Goal: Task Accomplishment & Management: Use online tool/utility

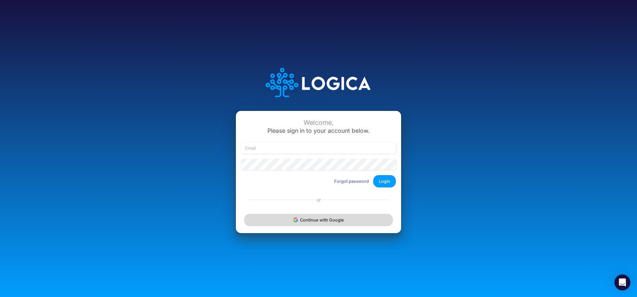
click at [301, 220] on button "Continue with Google" at bounding box center [318, 220] width 149 height 12
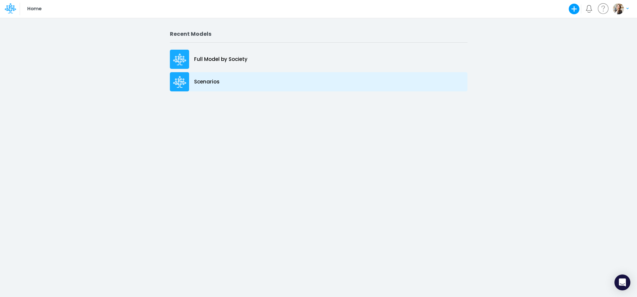
click at [212, 82] on p "Scenarios" at bounding box center [207, 82] width 26 height 8
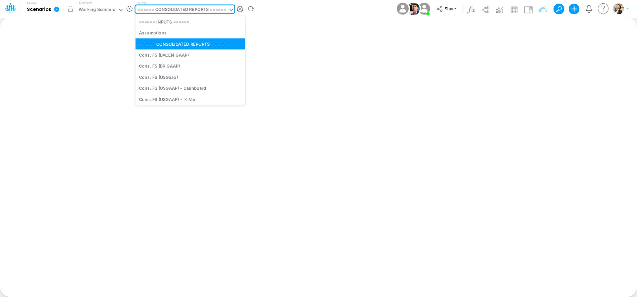
click at [176, 8] on div "====== CONSOLIDATED REPORTS ======" at bounding box center [182, 10] width 88 height 8
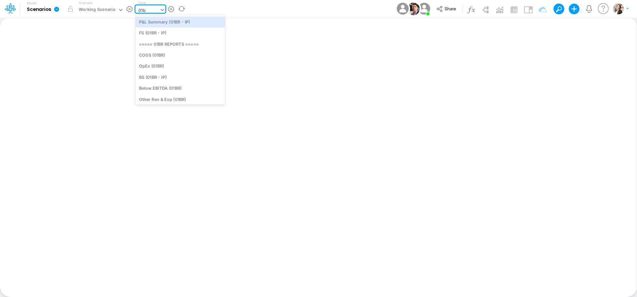
type input "01br"
click at [164, 77] on div "BS (01BR - IP)" at bounding box center [180, 77] width 90 height 11
type input "BS (01BR - IP)"
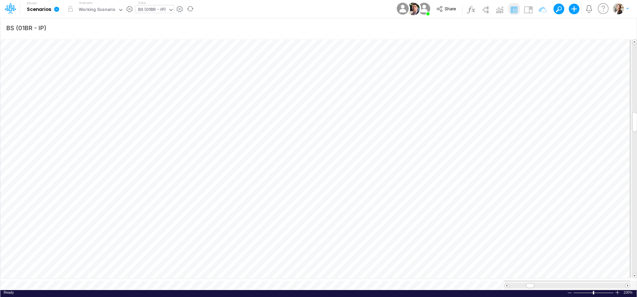
scroll to position [3, 1]
click at [537, 27] on icon "button" at bounding box center [538, 28] width 10 height 7
select select "tableSearchOR"
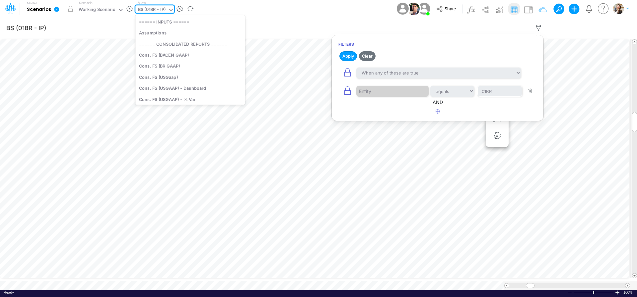
click at [143, 8] on div "BS (01BR - IP)" at bounding box center [152, 10] width 28 height 8
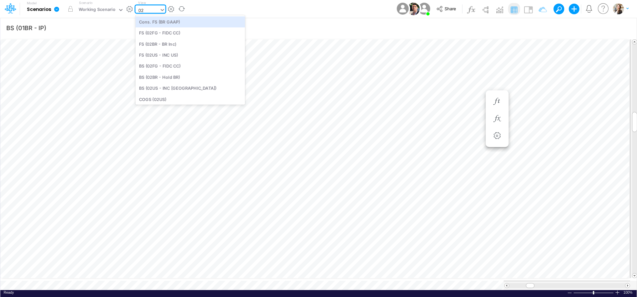
type input "02br"
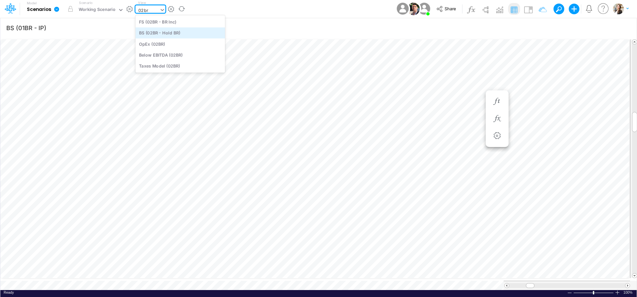
click at [155, 35] on div "BS (02BR - Hold BR)" at bounding box center [180, 33] width 90 height 11
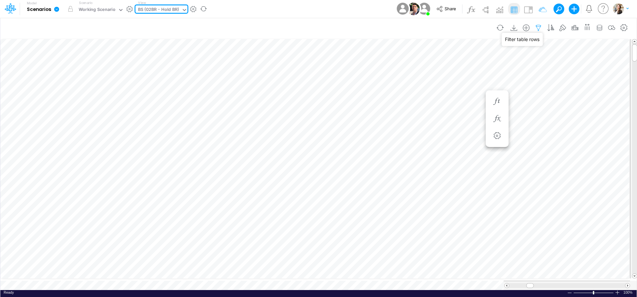
click at [540, 27] on icon "button" at bounding box center [538, 28] width 10 height 7
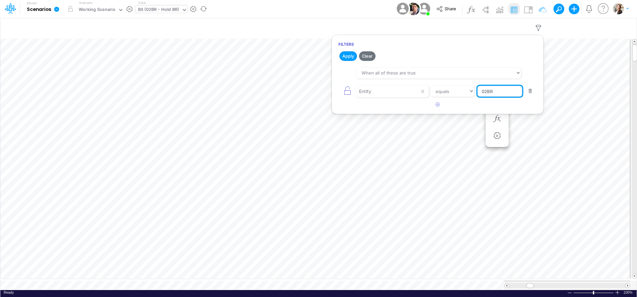
drag, startPoint x: 499, startPoint y: 92, endPoint x: 479, endPoint y: 92, distance: 20.6
click at [479, 92] on input "02BR" at bounding box center [499, 91] width 45 height 11
type input "01BR"
click at [343, 55] on button "Apply" at bounding box center [348, 56] width 18 height 10
type input "BS (01BR - IP)"
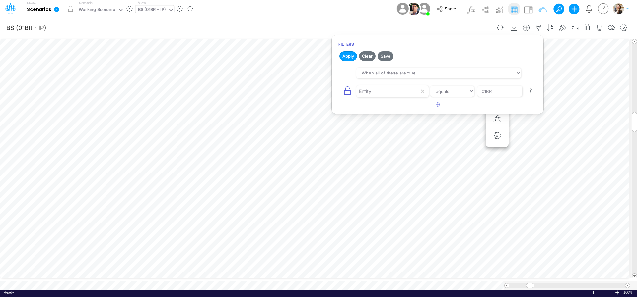
scroll to position [3, 1]
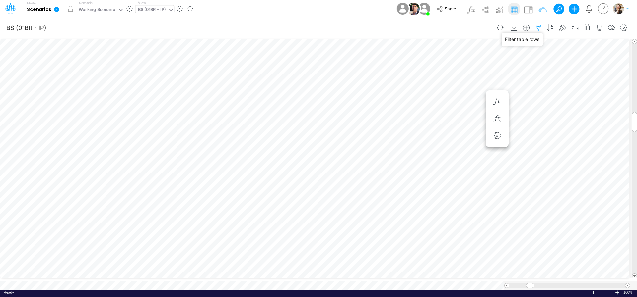
click at [538, 25] on icon "button" at bounding box center [538, 28] width 10 height 7
select select "tableSearchOR"
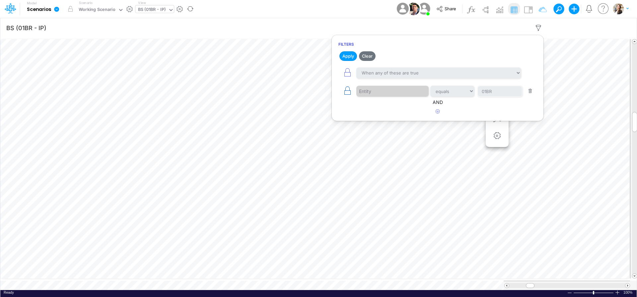
click at [349, 93] on icon "button" at bounding box center [346, 90] width 9 height 9
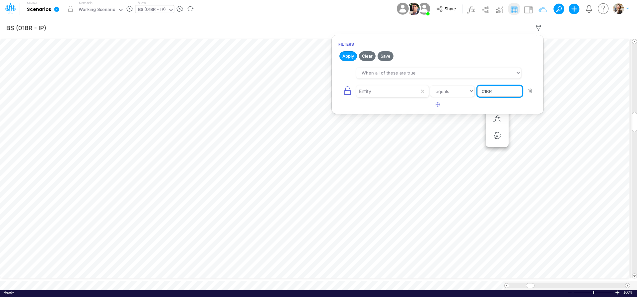
drag, startPoint x: 493, startPoint y: 91, endPoint x: 480, endPoint y: 91, distance: 12.9
click at [481, 91] on input "01BR" at bounding box center [499, 91] width 45 height 11
type input "Template"
click at [495, 108] on article at bounding box center [438, 104] width 212 height 11
click at [351, 54] on button "Apply" at bounding box center [348, 56] width 18 height 10
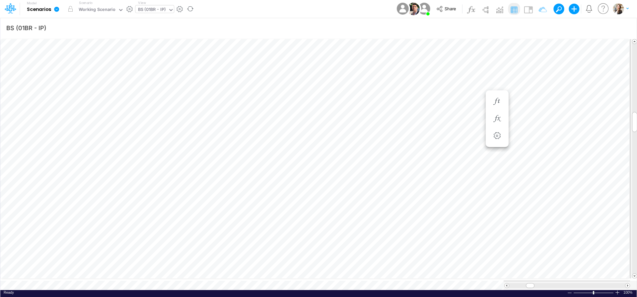
scroll to position [3, 1]
click at [494, 127] on icon "button" at bounding box center [497, 125] width 10 height 7
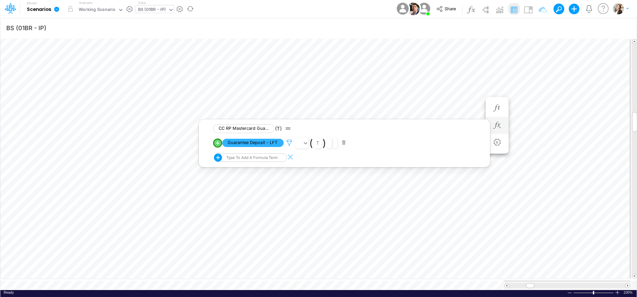
click at [290, 143] on icon at bounding box center [289, 143] width 10 height 7
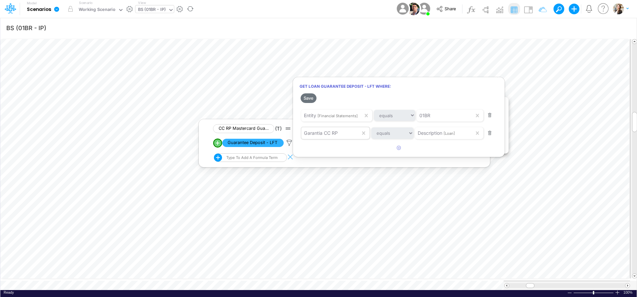
click at [342, 133] on div "Garantia CC RP" at bounding box center [330, 133] width 59 height 11
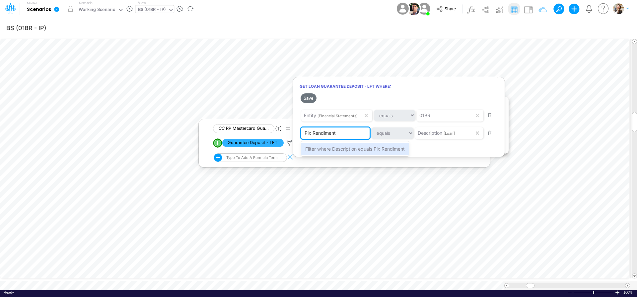
type input "Pix Rendimento"
click at [348, 149] on span "Filter where Description equals Pix Rendimento" at bounding box center [356, 149] width 102 height 6
click at [312, 99] on button "Save" at bounding box center [308, 98] width 16 height 10
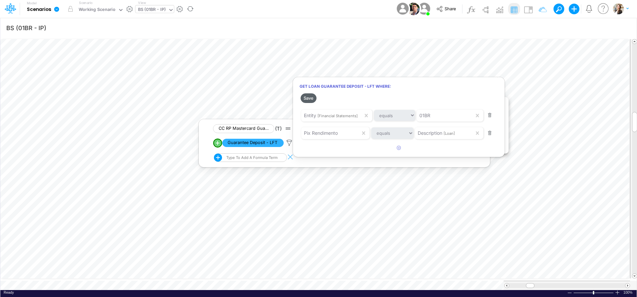
click at [307, 97] on button "Save" at bounding box center [308, 98] width 16 height 10
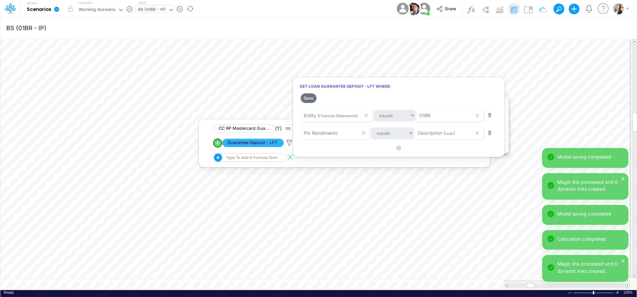
click at [380, 200] on div at bounding box center [318, 150] width 637 height 294
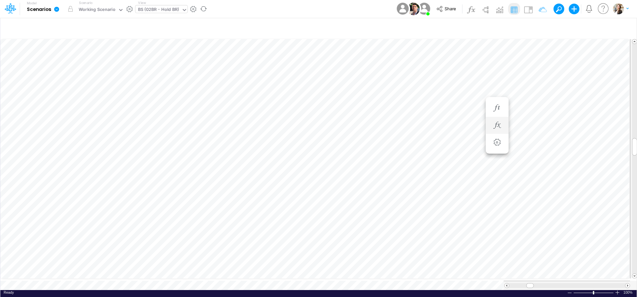
scroll to position [3, 1]
type input "BS (01BR - IP)"
click at [148, 9] on div "BS (01BR - IP)" at bounding box center [152, 10] width 28 height 8
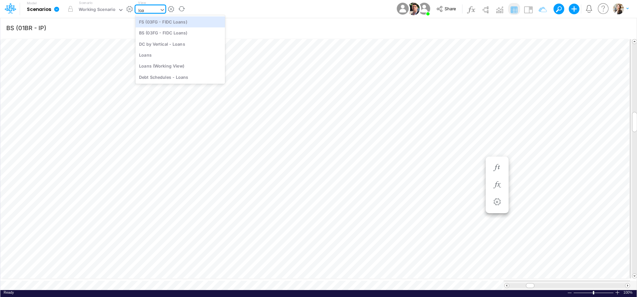
scroll to position [0, 0]
type input "loan"
click at [166, 78] on div "Debt Schedules - Loans" at bounding box center [180, 77] width 90 height 11
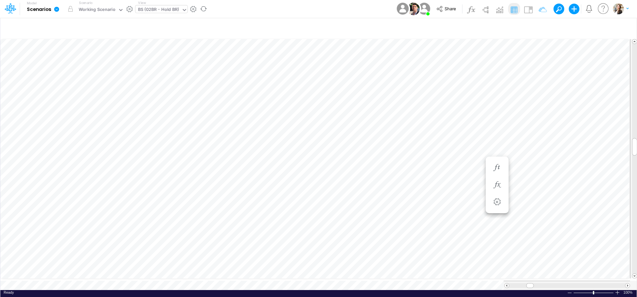
scroll to position [3, 1]
type input "BS (01BR - IP)"
click at [535, 125] on icon "button" at bounding box center [532, 125] width 10 height 7
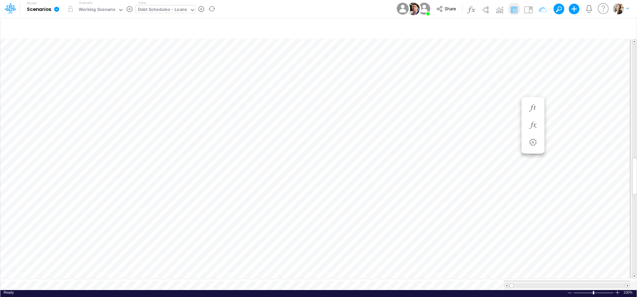
scroll to position [0, 0]
type input "BS (01BR - IP)"
click at [533, 126] on icon "button" at bounding box center [532, 125] width 10 height 7
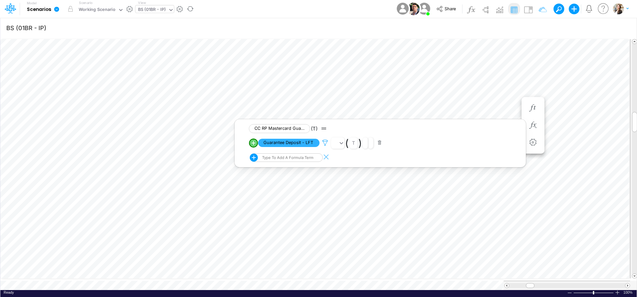
click at [325, 142] on icon at bounding box center [325, 143] width 10 height 7
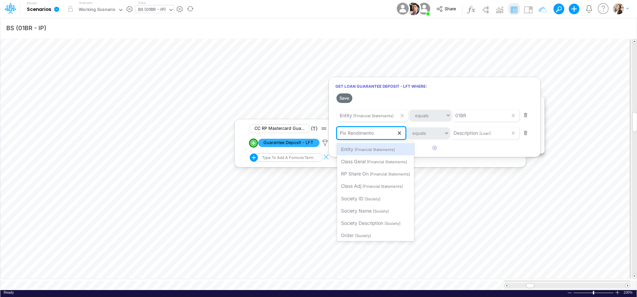
drag, startPoint x: 379, startPoint y: 135, endPoint x: 316, endPoint y: 133, distance: 63.0
click at [328, 133] on div "Get Loan Guarantee Deposit - LFT where: Save When all of these are true Entity …" at bounding box center [434, 117] width 212 height 81
type input "Garantia CC RP"
click at [409, 149] on span "Filter where Description equals Garantia CC RP" at bounding box center [392, 149] width 102 height 6
click at [346, 99] on button "Save" at bounding box center [344, 98] width 16 height 10
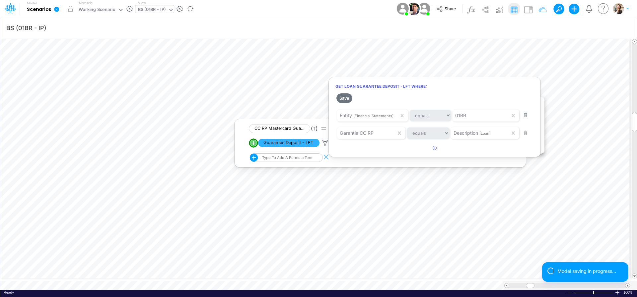
click at [229, 284] on div at bounding box center [318, 150] width 637 height 294
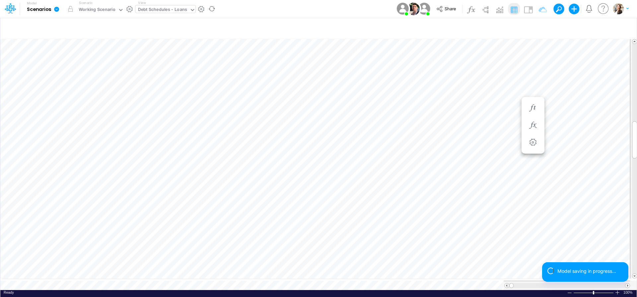
scroll to position [0, 0]
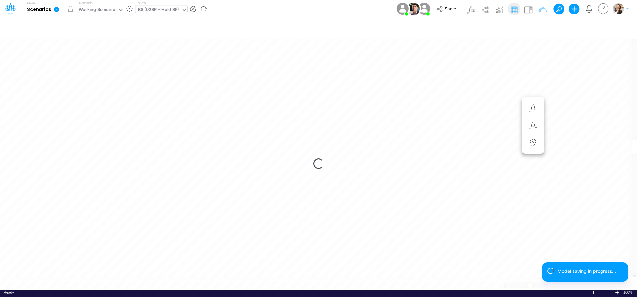
scroll to position [3, 1]
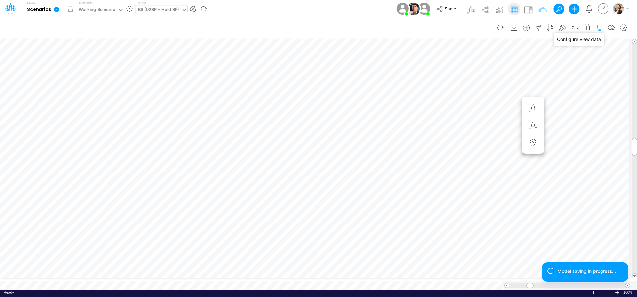
click at [600, 28] on icon "button" at bounding box center [599, 28] width 10 height 7
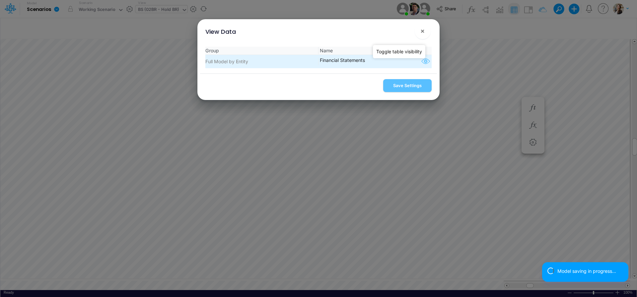
click at [422, 63] on icon "button" at bounding box center [425, 61] width 10 height 9
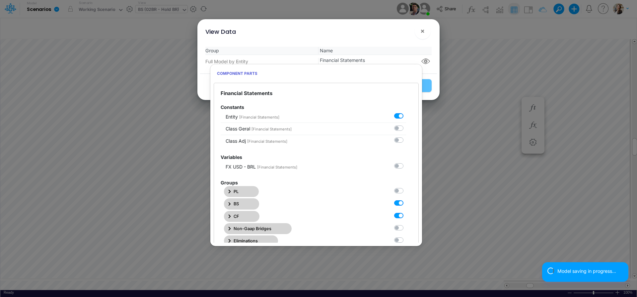
click at [243, 195] on button "PL" at bounding box center [241, 191] width 35 height 11
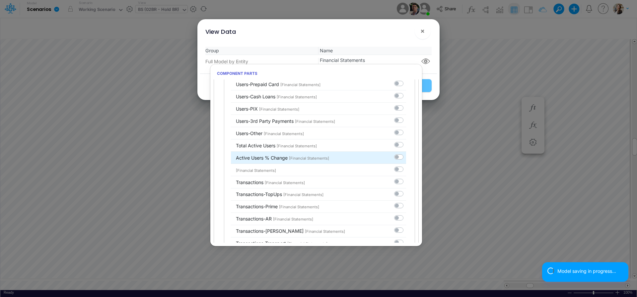
scroll to position [0, 0]
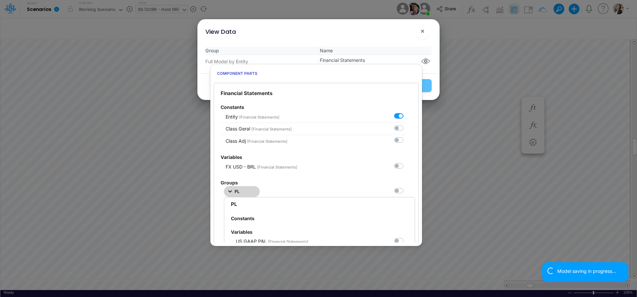
click at [250, 192] on button "PL" at bounding box center [242, 191] width 36 height 11
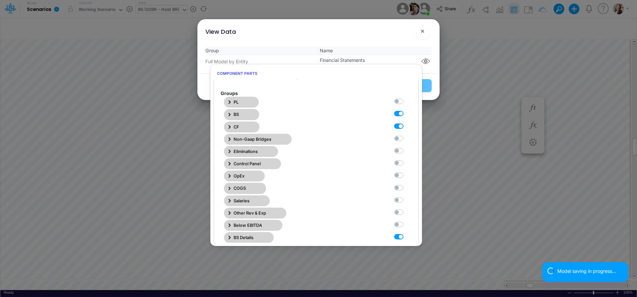
scroll to position [155, 0]
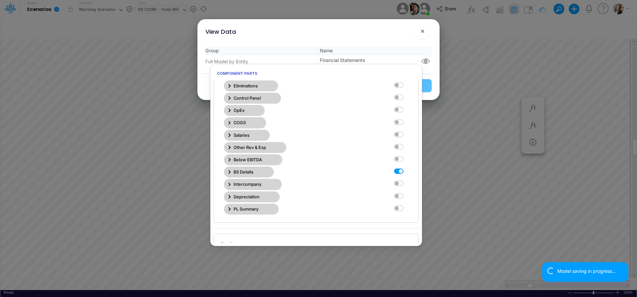
click at [255, 171] on button "BS Details" at bounding box center [249, 172] width 50 height 11
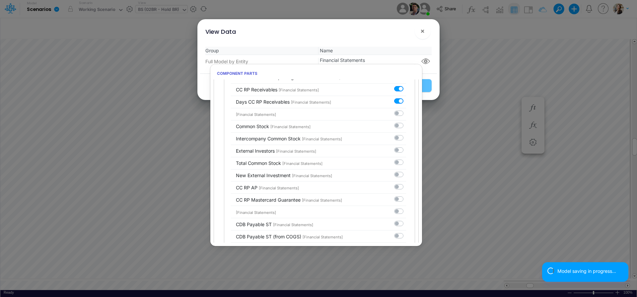
scroll to position [3205, 0]
click at [406, 195] on label at bounding box center [406, 195] width 0 height 0
click at [406, 195] on input "checkbox" at bounding box center [408, 197] width 4 height 4
checkbox input "true"
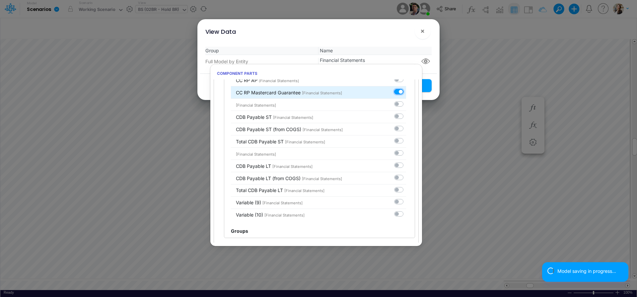
scroll to position [3330, 0]
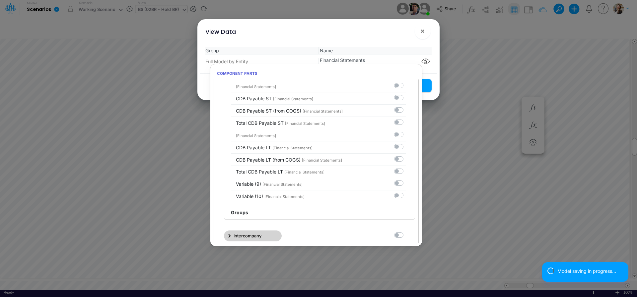
click at [416, 47] on span "Name" at bounding box center [374, 50] width 113 height 7
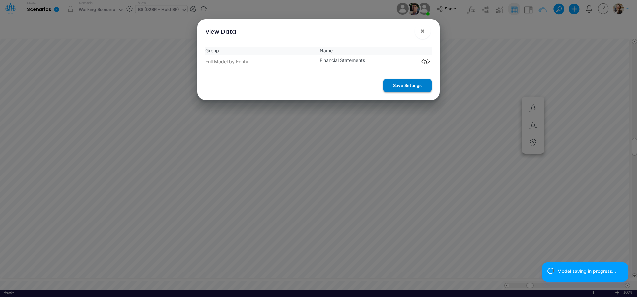
click at [413, 88] on button "Save Settings" at bounding box center [407, 85] width 48 height 13
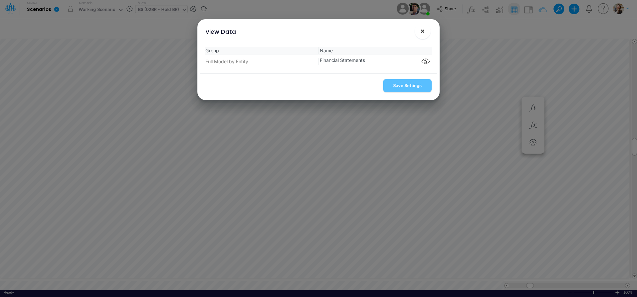
click at [425, 32] on button "×" at bounding box center [422, 31] width 16 height 16
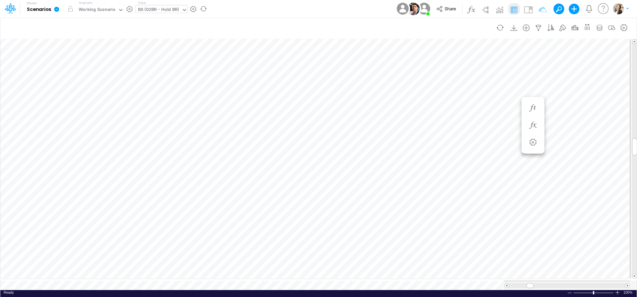
scroll to position [3, 1]
type input "BS (01BR - IP)"
click at [498, 120] on icon "button" at bounding box center [497, 118] width 10 height 7
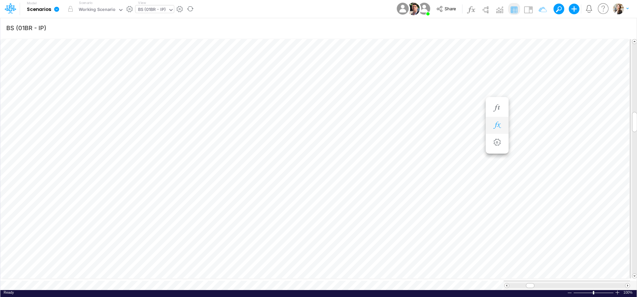
click at [493, 127] on icon "button" at bounding box center [497, 125] width 10 height 7
click at [491, 117] on button "button" at bounding box center [497, 118] width 12 height 13
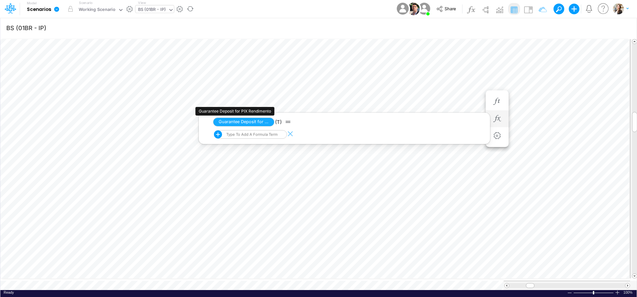
click at [262, 134] on div "Type to add a formula term" at bounding box center [251, 134] width 53 height 5
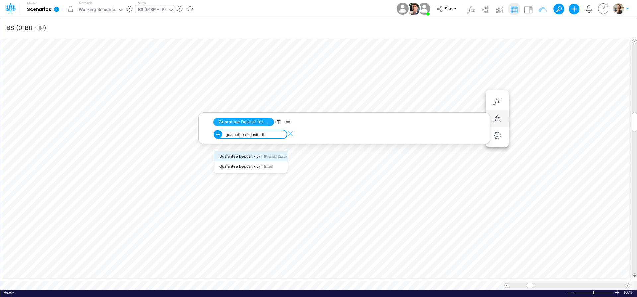
click at [264, 157] on span "[Financial Statements]" at bounding box center [279, 157] width 31 height 4
type input "guarantee deposit - lft"
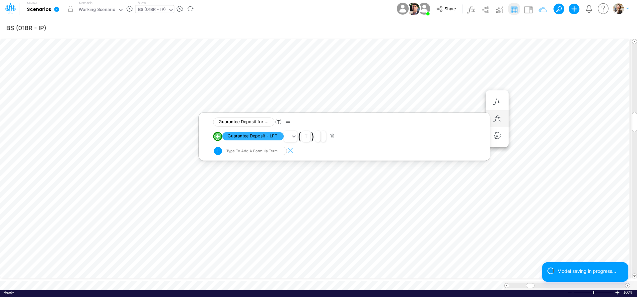
click at [218, 138] on circle "circle with outer border" at bounding box center [217, 136] width 7 height 7
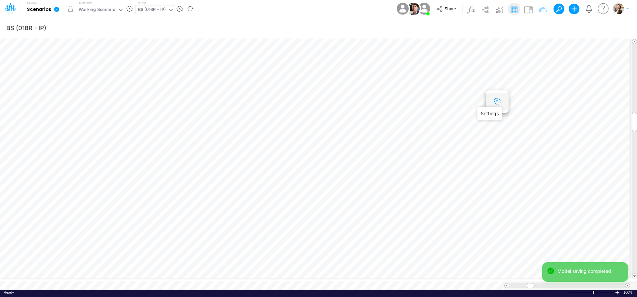
click at [498, 101] on icon "button" at bounding box center [497, 101] width 10 height 7
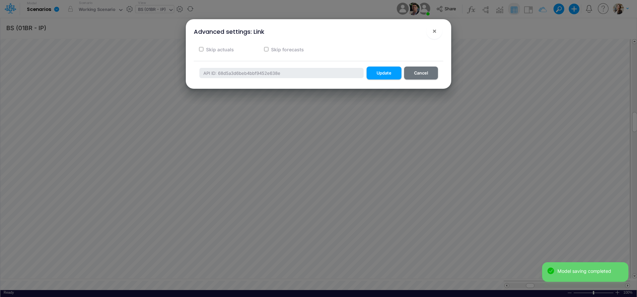
click at [202, 49] on input "Skip actuals" at bounding box center [201, 49] width 4 height 4
checkbox input "true"
click at [394, 77] on button "Update" at bounding box center [383, 73] width 35 height 13
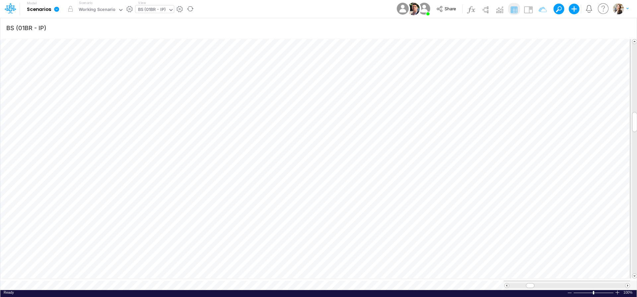
scroll to position [3, 1]
click at [535, 123] on button "button" at bounding box center [532, 118] width 12 height 13
click at [368, 139] on button "button" at bounding box center [368, 136] width 13 height 9
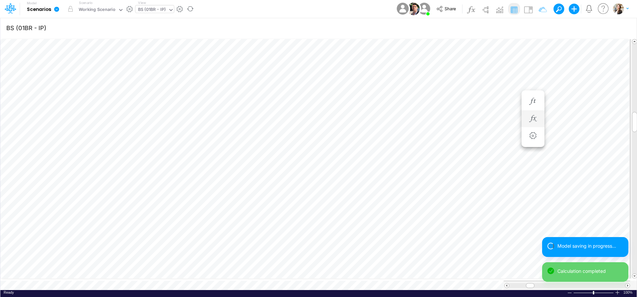
scroll to position [3, 1]
click at [496, 119] on icon "button" at bounding box center [497, 118] width 10 height 7
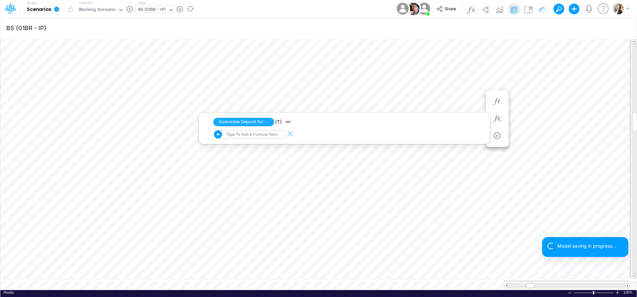
click at [250, 136] on div "Type to add a formula term" at bounding box center [251, 134] width 53 height 5
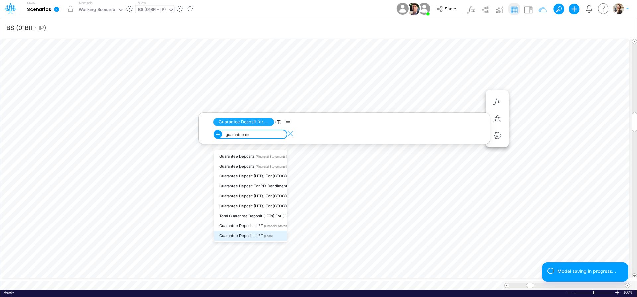
click at [260, 237] on span "Guarantee Deposit - LFT" at bounding box center [241, 236] width 44 height 5
type input "guarantee de"
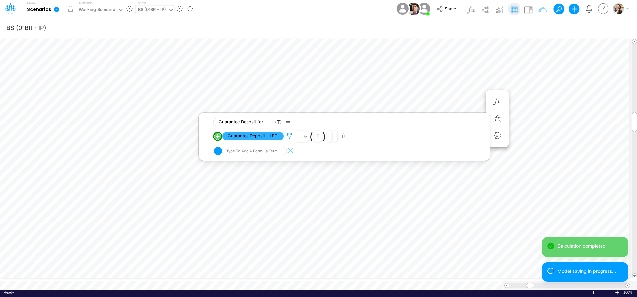
click at [290, 137] on icon at bounding box center [289, 136] width 10 height 7
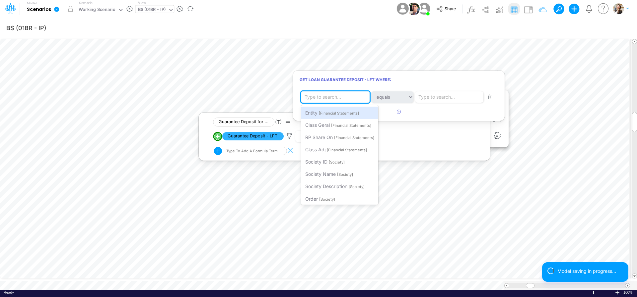
click at [335, 98] on div "Type to search..." at bounding box center [322, 96] width 36 height 7
click at [335, 111] on span "[Financial Statements]" at bounding box center [339, 113] width 40 height 5
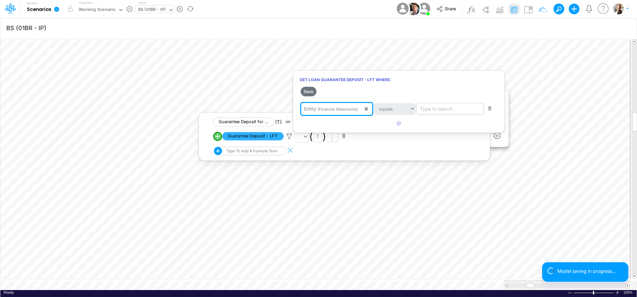
click at [442, 111] on div "Type to search..." at bounding box center [438, 108] width 36 height 7
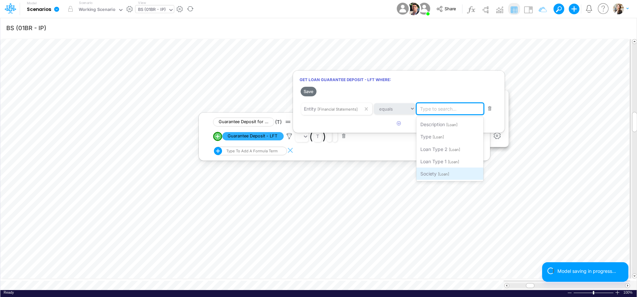
click at [448, 171] on div "Society [Loan]" at bounding box center [449, 174] width 67 height 12
click at [307, 92] on button "Save" at bounding box center [308, 92] width 16 height 10
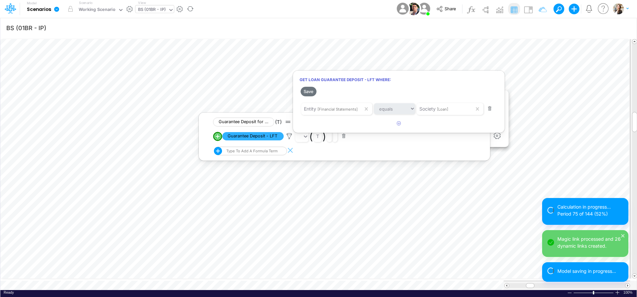
click at [526, 91] on div at bounding box center [318, 150] width 637 height 294
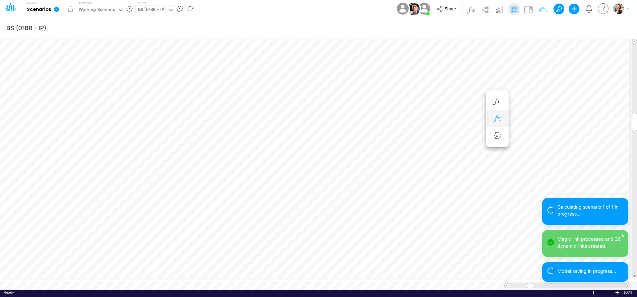
click at [496, 119] on icon "button" at bounding box center [497, 118] width 10 height 7
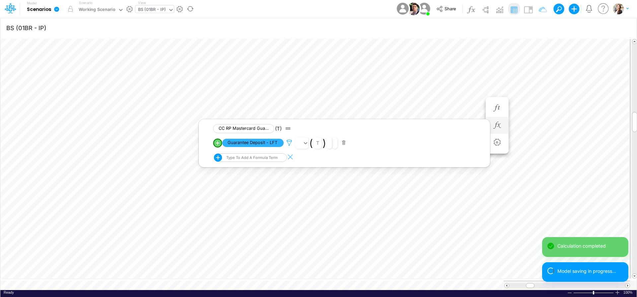
click at [288, 143] on icon at bounding box center [289, 143] width 10 height 7
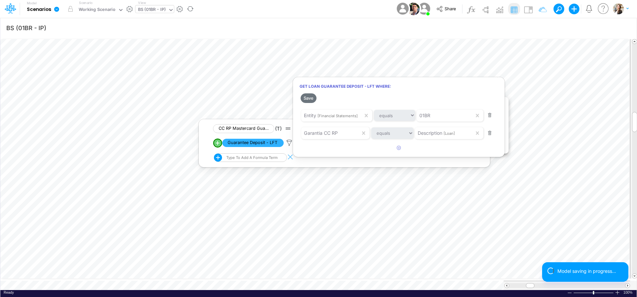
click at [528, 87] on div at bounding box center [318, 150] width 637 height 294
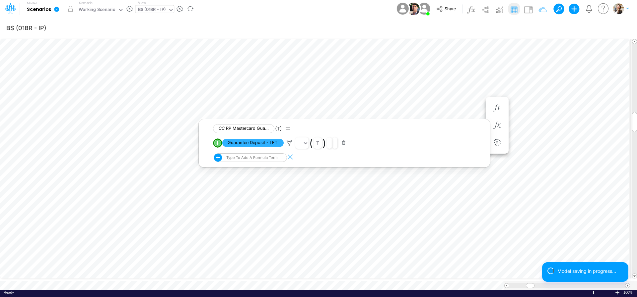
scroll to position [3, 1]
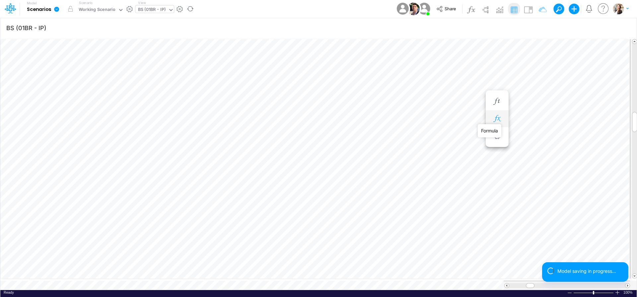
click at [495, 122] on icon "button" at bounding box center [497, 118] width 10 height 7
click at [289, 137] on icon at bounding box center [289, 136] width 10 height 7
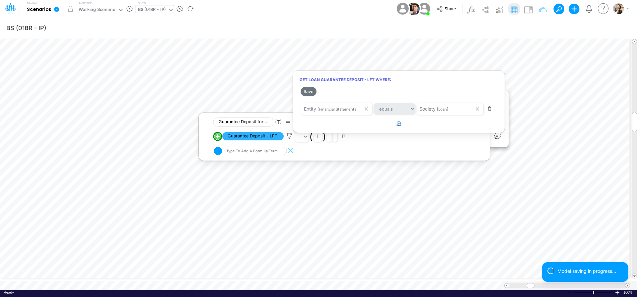
drag, startPoint x: 401, startPoint y: 123, endPoint x: 395, endPoint y: 124, distance: 6.6
click at [401, 123] on button "button" at bounding box center [398, 123] width 13 height 11
click at [323, 126] on div "Type to search..." at bounding box center [322, 126] width 36 height 7
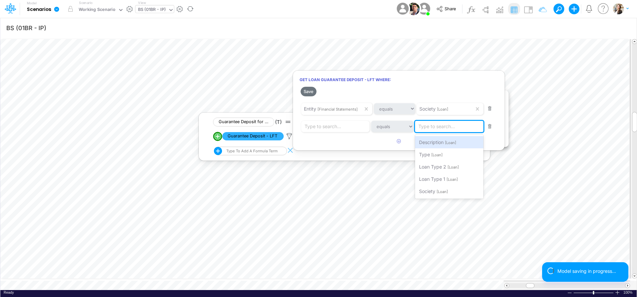
click at [440, 129] on div "Type to search..." at bounding box center [436, 126] width 36 height 7
click at [442, 144] on span "Description" at bounding box center [431, 143] width 25 height 6
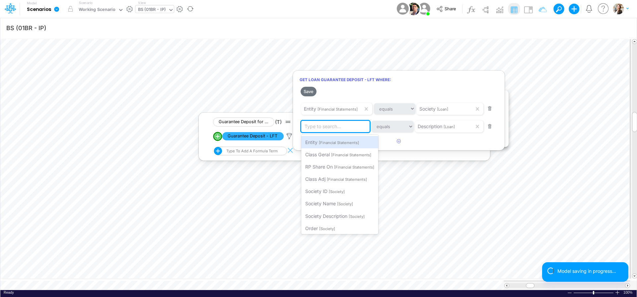
click at [332, 128] on div "Type to search..." at bounding box center [322, 126] width 36 height 7
type input "Pix Rendimento"
click at [336, 143] on span "Filter where Description equals Pix Rendimento" at bounding box center [356, 143] width 102 height 6
click at [312, 92] on button "Save" at bounding box center [308, 92] width 16 height 10
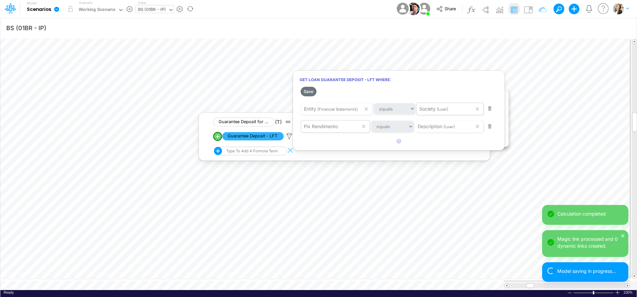
click at [449, 112] on div "Society [Loan]" at bounding box center [444, 108] width 57 height 11
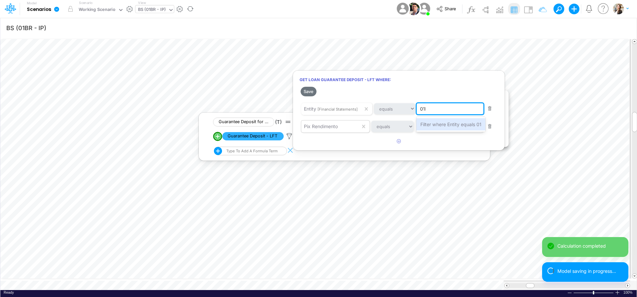
type input "01BR"
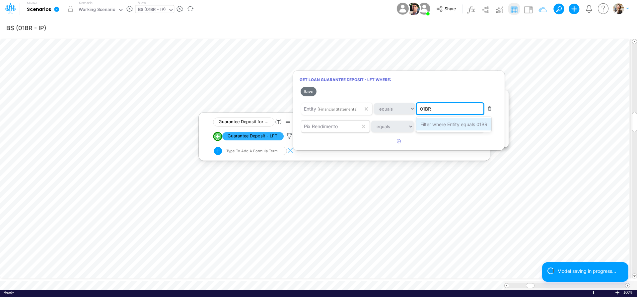
click at [480, 125] on span "Filter where Entity equals 01BR" at bounding box center [453, 125] width 67 height 6
click at [312, 95] on button "Save" at bounding box center [308, 92] width 16 height 10
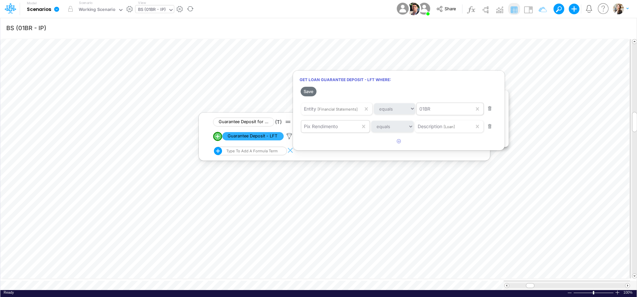
click at [540, 124] on div at bounding box center [318, 150] width 637 height 294
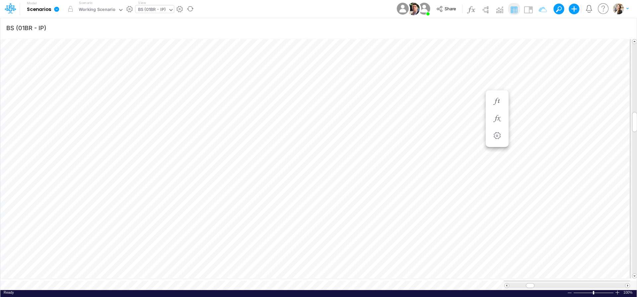
scroll to position [3, 1]
click at [462, 184] on icon "button" at bounding box center [461, 185] width 10 height 7
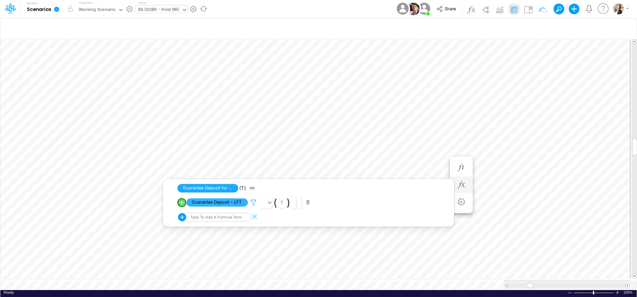
click at [253, 200] on icon at bounding box center [253, 202] width 10 height 7
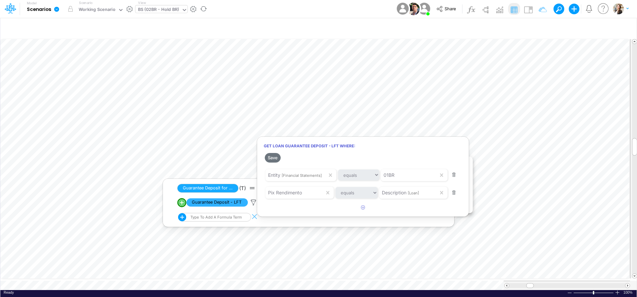
click at [487, 115] on div at bounding box center [318, 150] width 637 height 294
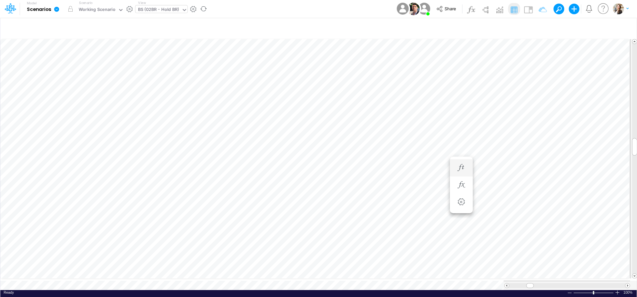
scroll to position [3, 9]
click at [10, 9] on icon at bounding box center [11, 7] width 4 height 4
